Goal: Book appointment/travel/reservation

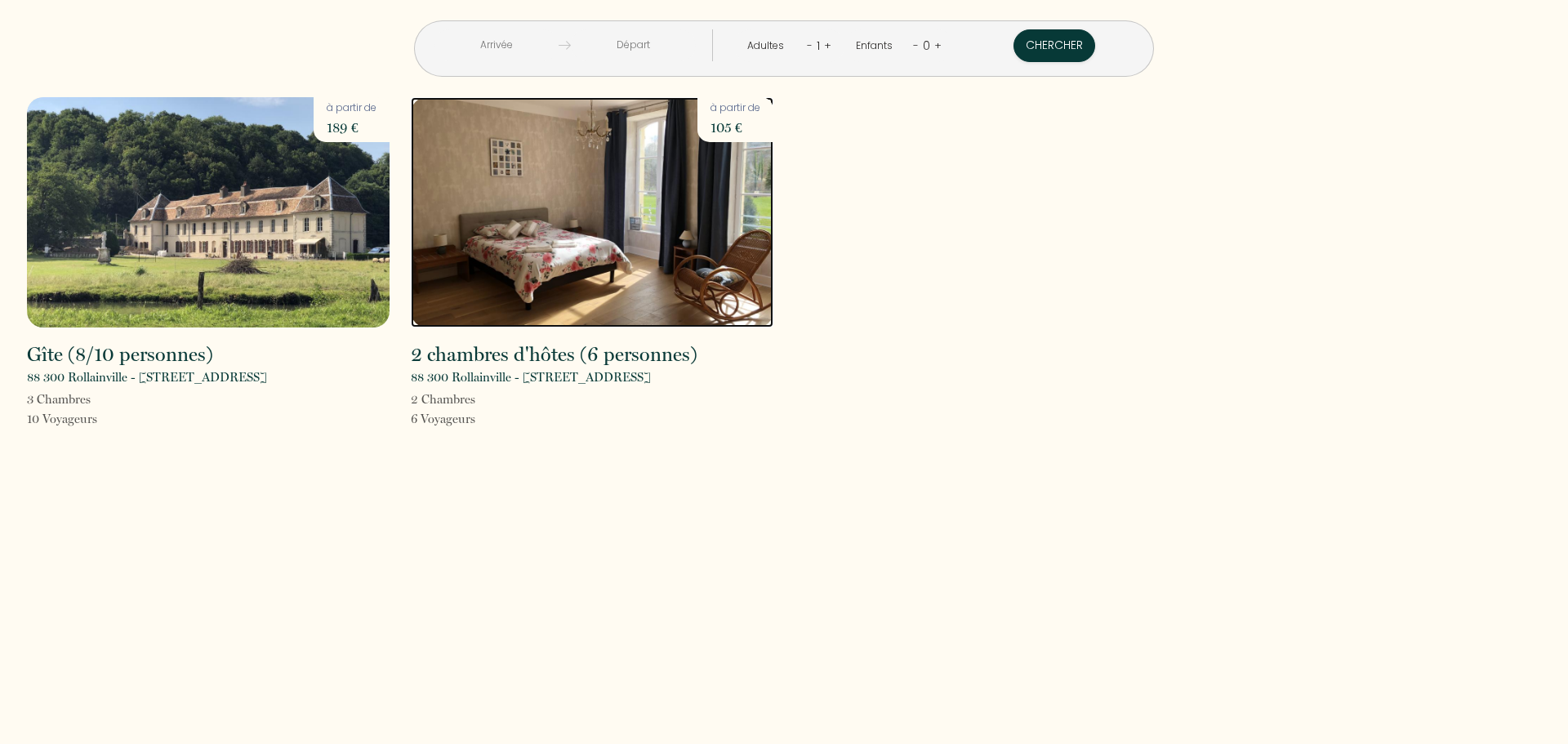
click at [610, 189] on img at bounding box center [592, 212] width 362 height 230
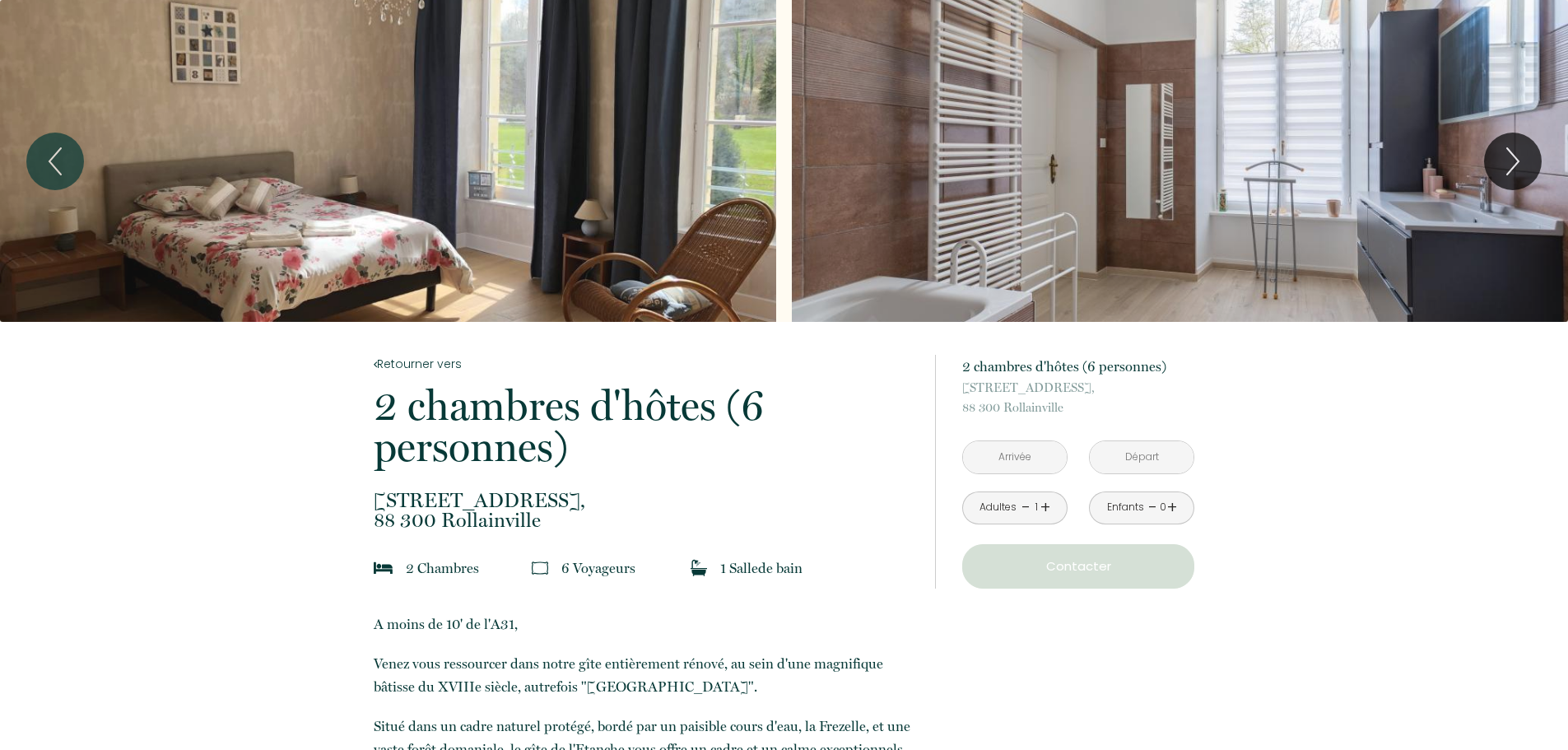
click at [505, 169] on div "Slideshow" at bounding box center [388, 161] width 776 height 322
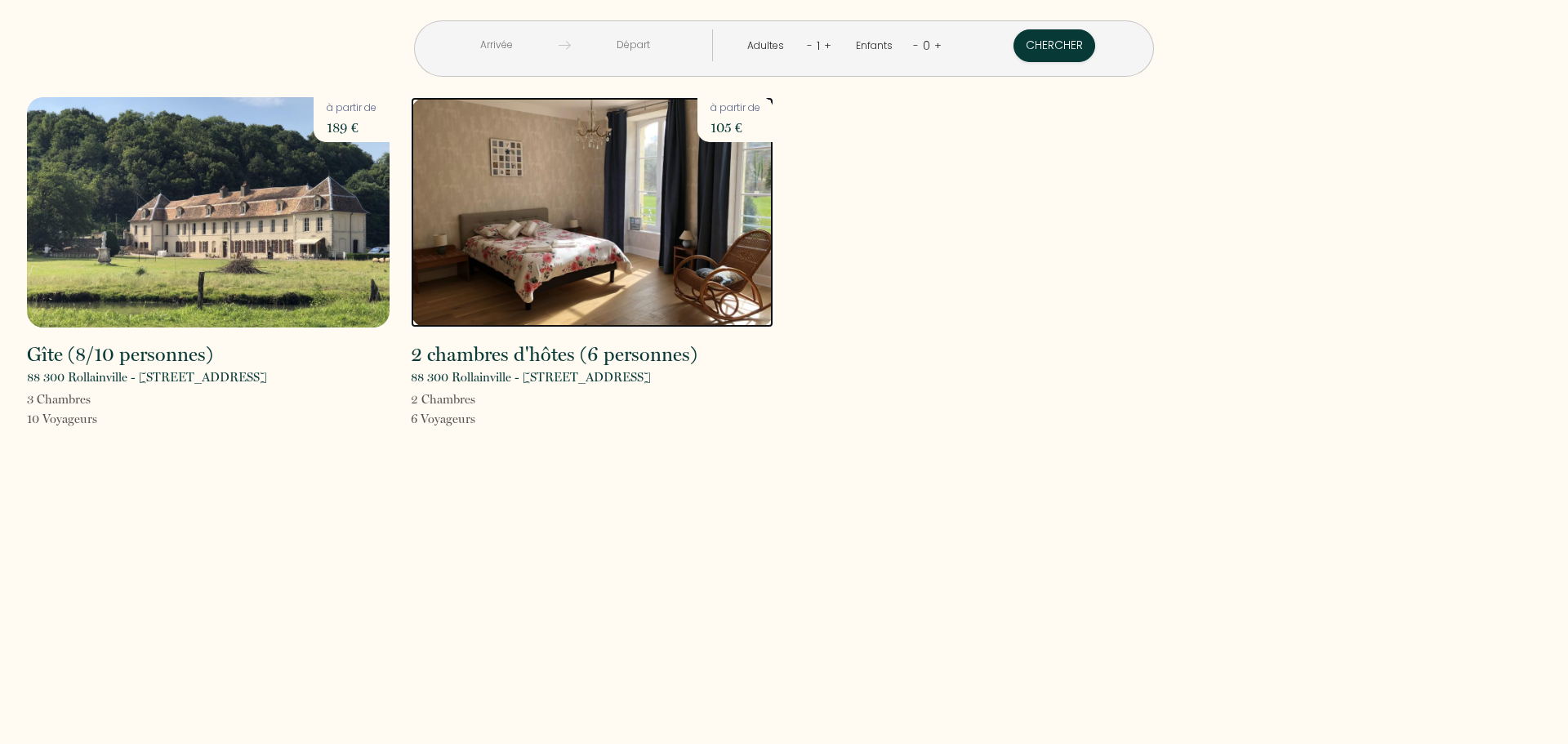
click at [564, 175] on img at bounding box center [592, 212] width 362 height 230
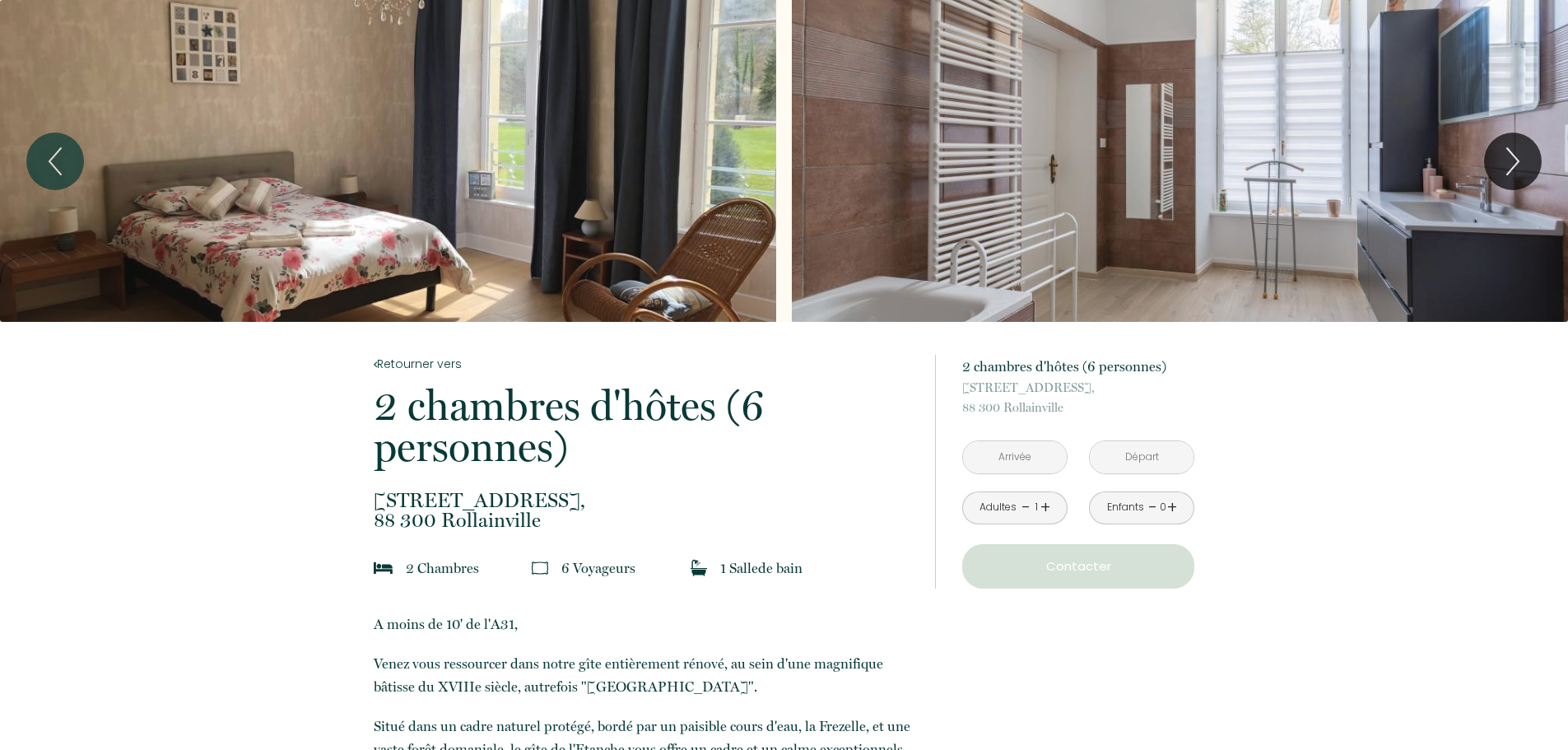
click at [540, 107] on div "Slideshow" at bounding box center [388, 161] width 776 height 322
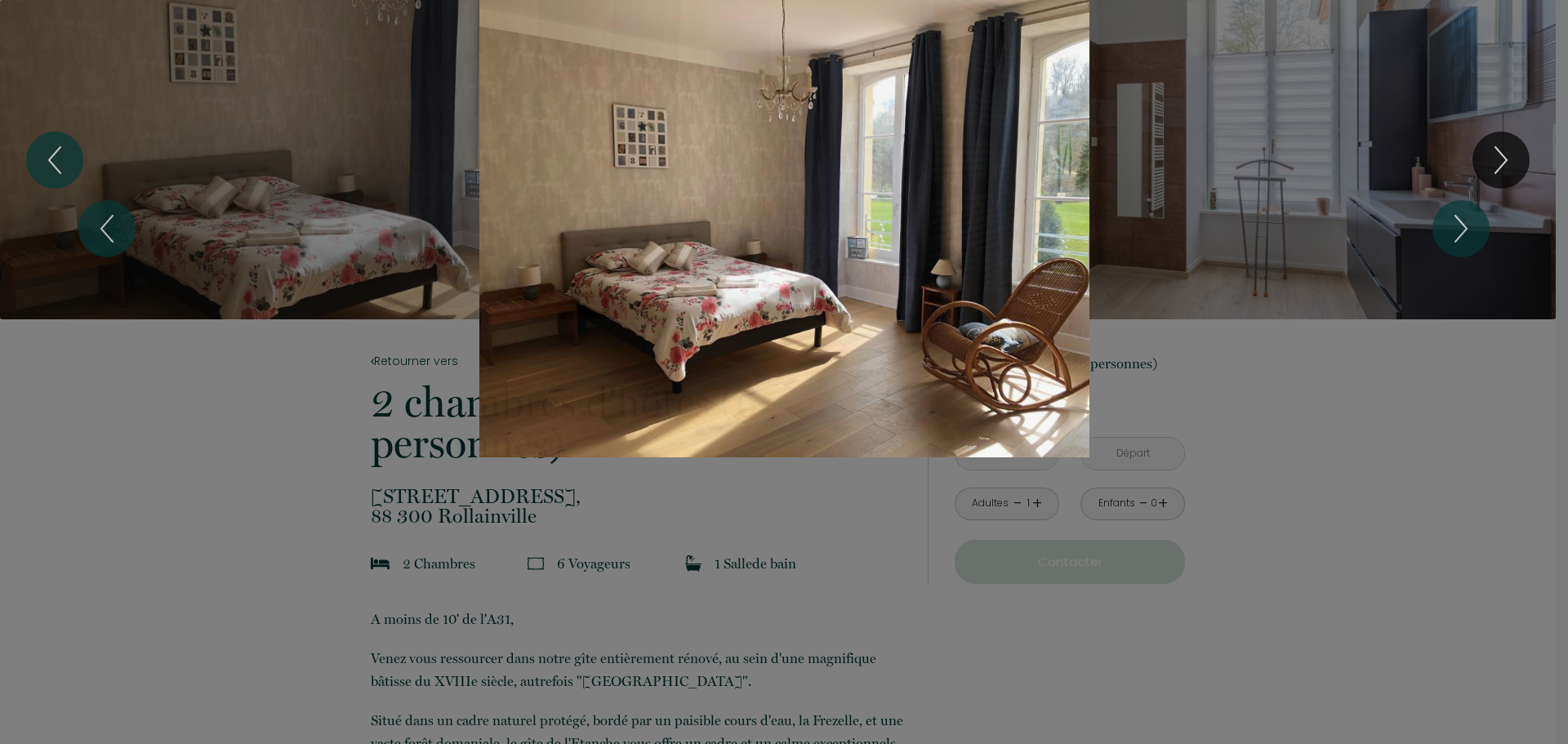
click at [1430, 184] on div "1 2 3" at bounding box center [784, 229] width 1568 height 457
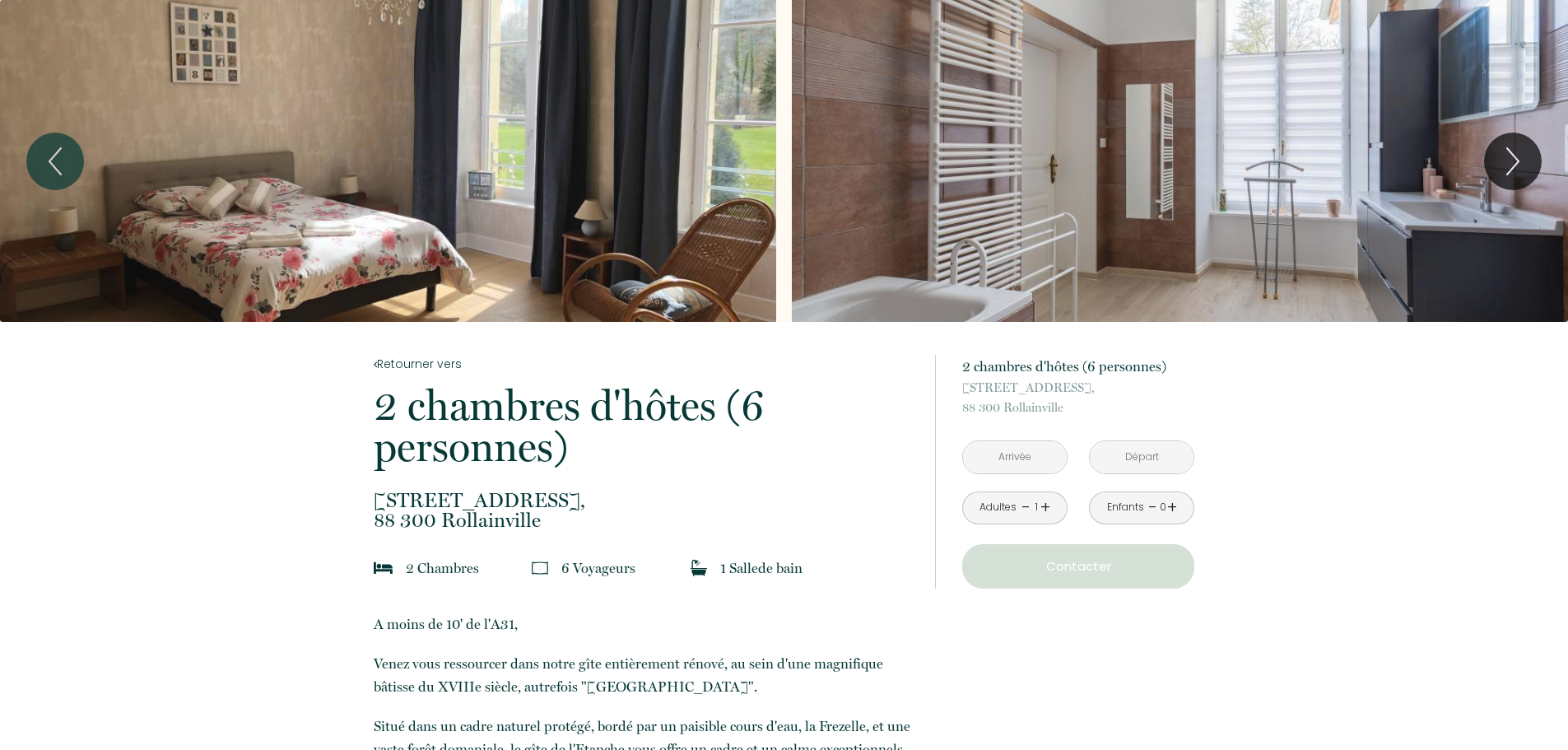
click at [1442, 226] on div "Slideshow" at bounding box center [1180, 161] width 776 height 322
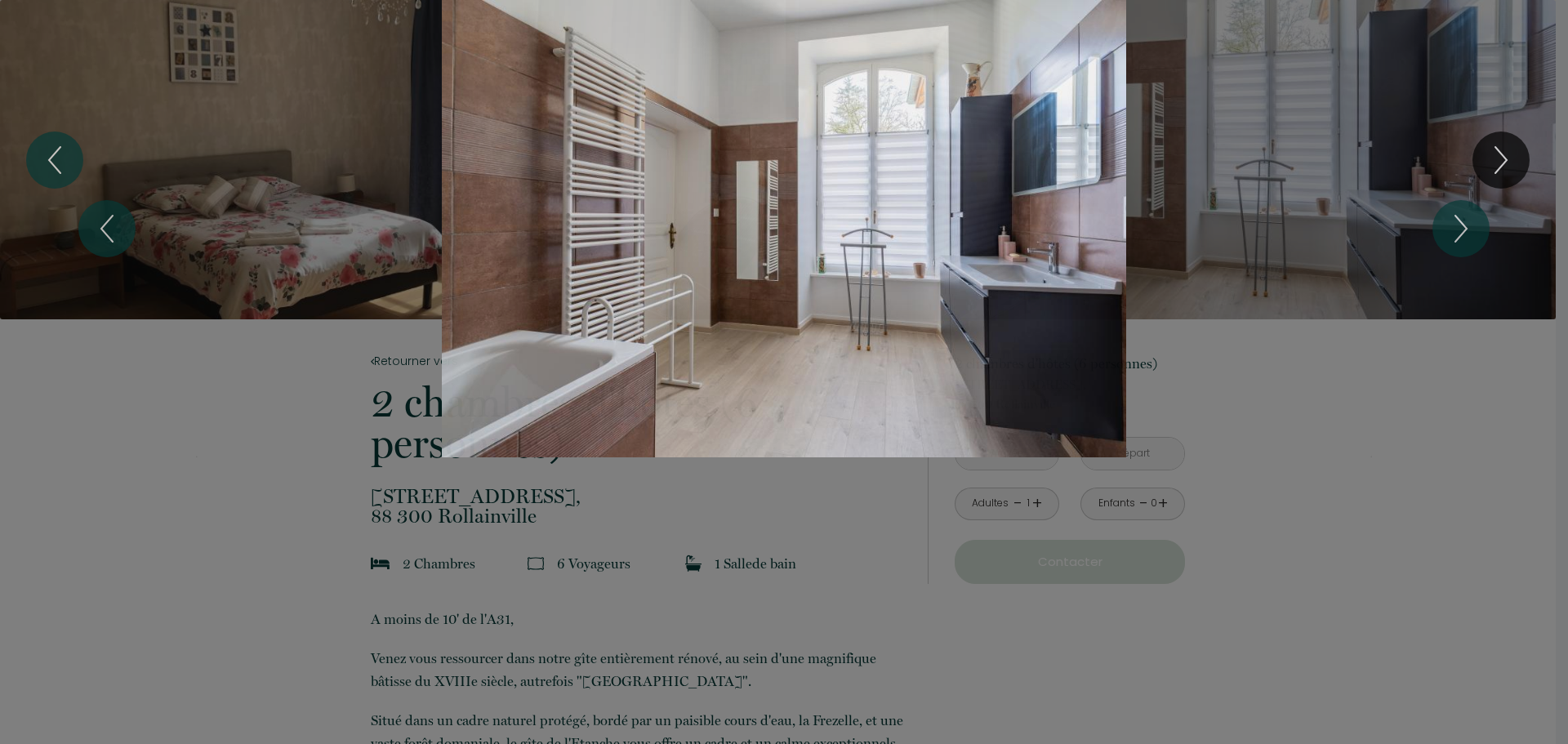
click at [184, 468] on div at bounding box center [784, 372] width 1568 height 744
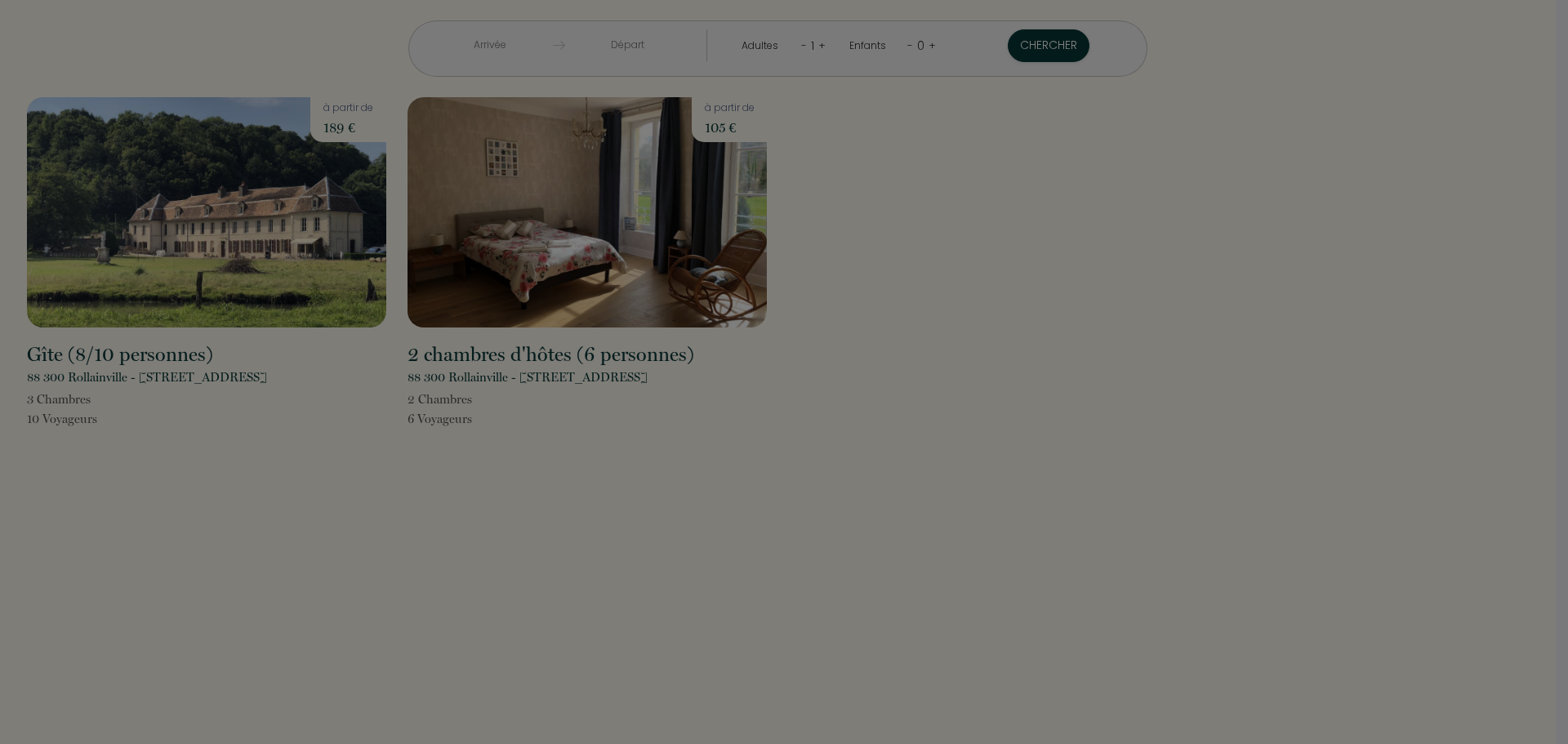
click at [143, 224] on div at bounding box center [784, 372] width 1568 height 744
click at [239, 235] on div at bounding box center [784, 372] width 1568 height 744
click at [1191, 332] on div at bounding box center [784, 372] width 1568 height 744
click at [1351, 253] on div at bounding box center [784, 372] width 1568 height 744
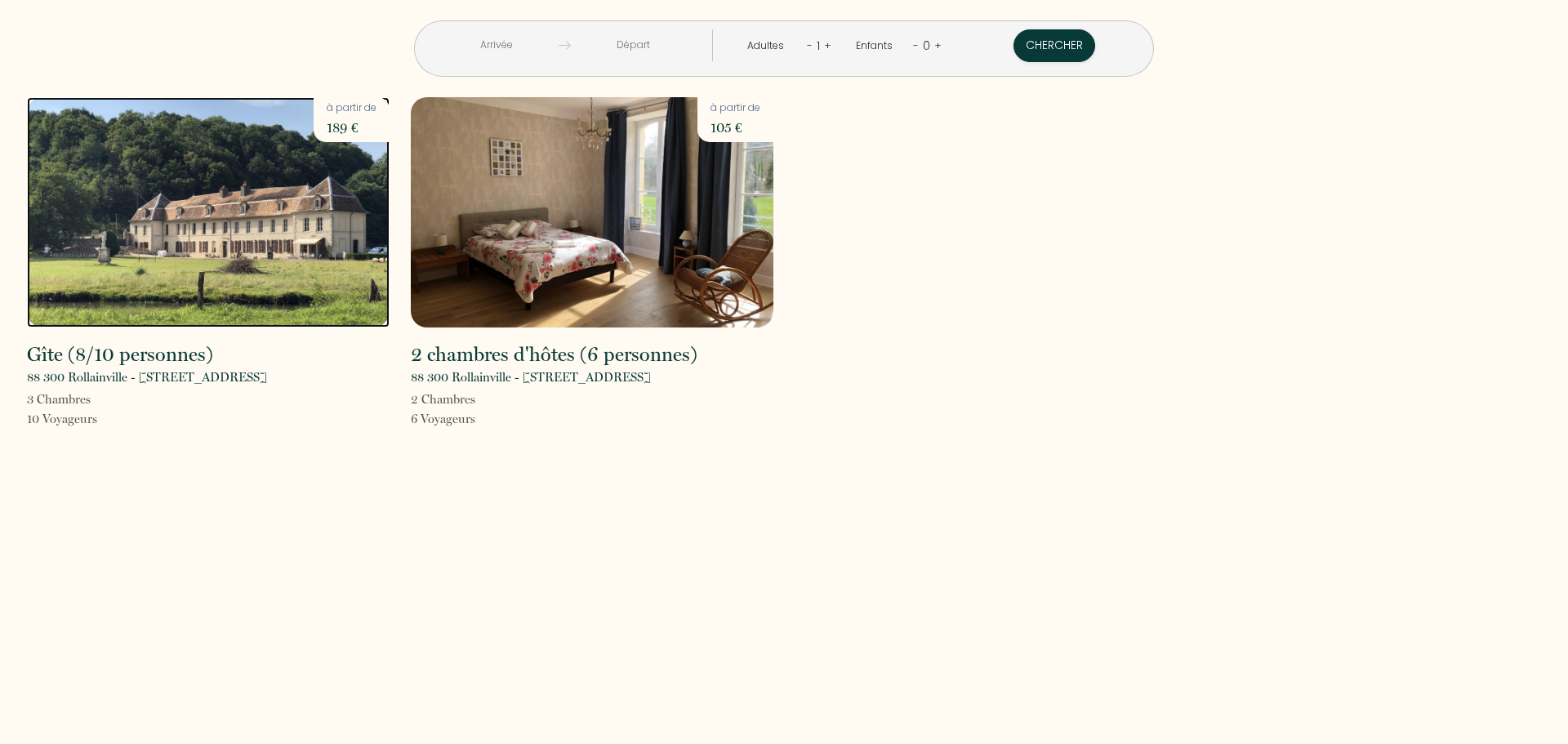
click at [274, 189] on img at bounding box center [209, 212] width 362 height 230
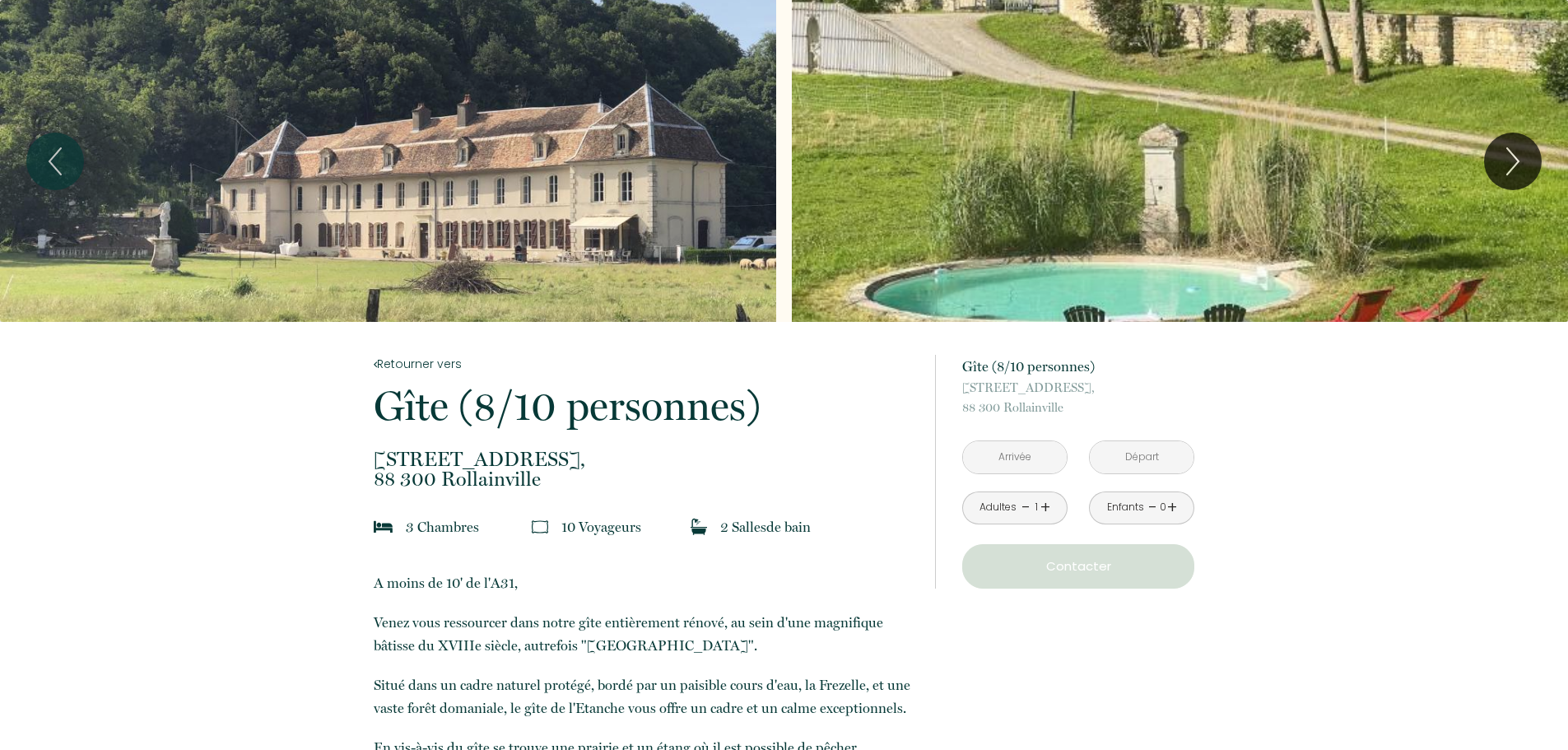
drag, startPoint x: 550, startPoint y: 162, endPoint x: 466, endPoint y: 150, distance: 84.9
click at [466, 150] on div "Slideshow" at bounding box center [388, 161] width 776 height 322
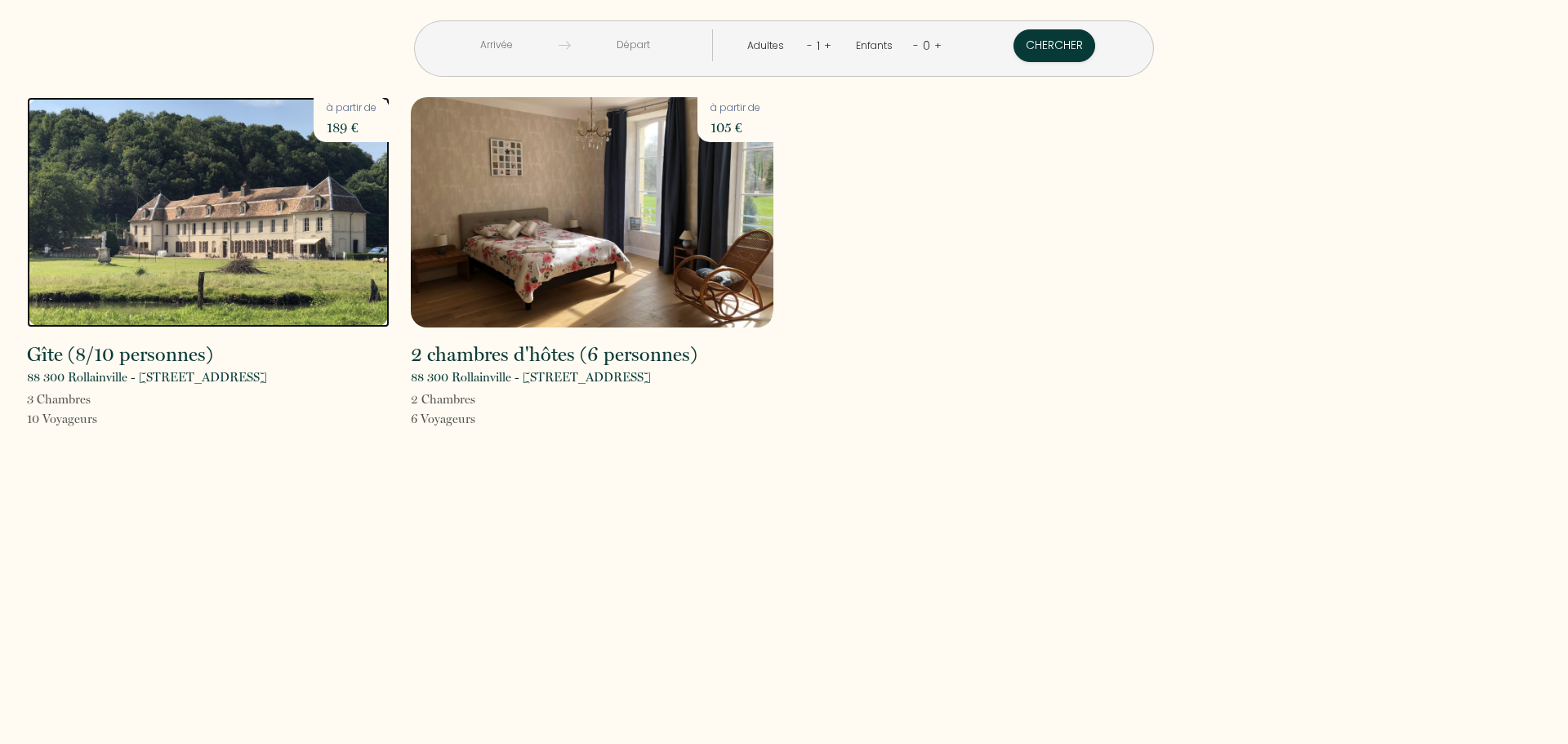
click at [188, 228] on img at bounding box center [209, 212] width 362 height 230
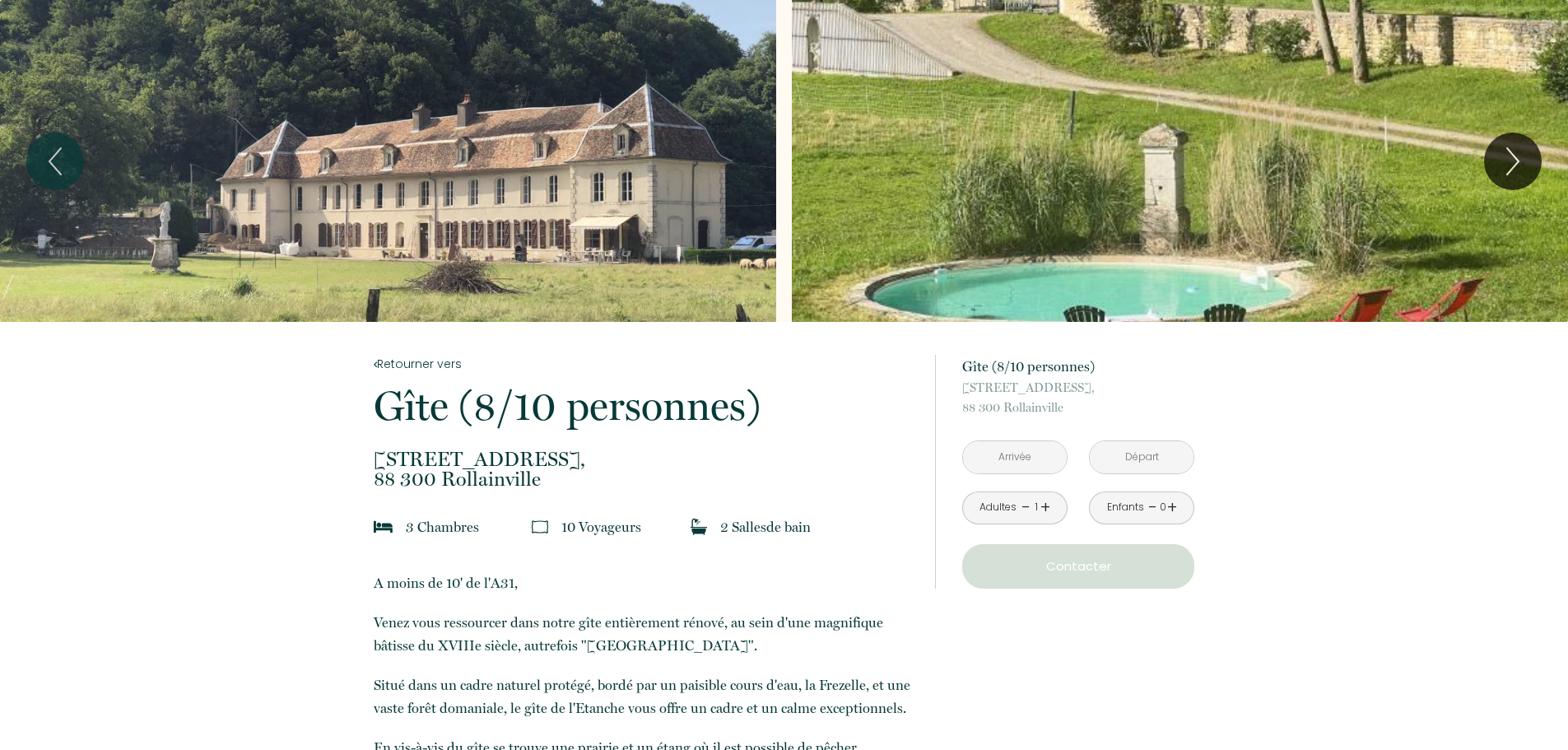
drag, startPoint x: 1157, startPoint y: 140, endPoint x: 1076, endPoint y: 156, distance: 82.6
click at [1076, 156] on div "Slideshow" at bounding box center [1180, 161] width 776 height 322
